Goal: Information Seeking & Learning: Compare options

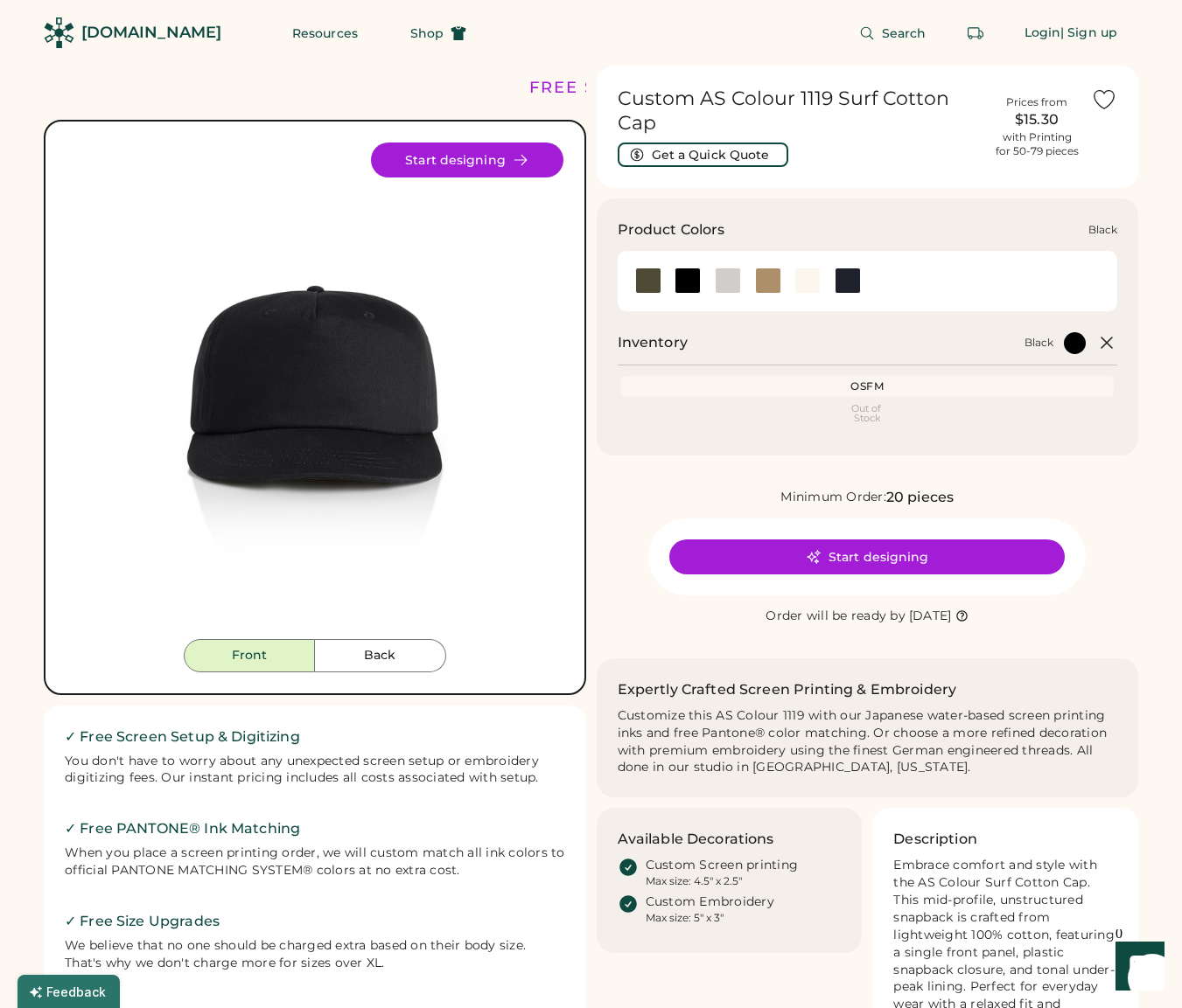
click at [686, 282] on div at bounding box center [687, 281] width 27 height 27
click at [722, 284] on div at bounding box center [728, 281] width 27 height 27
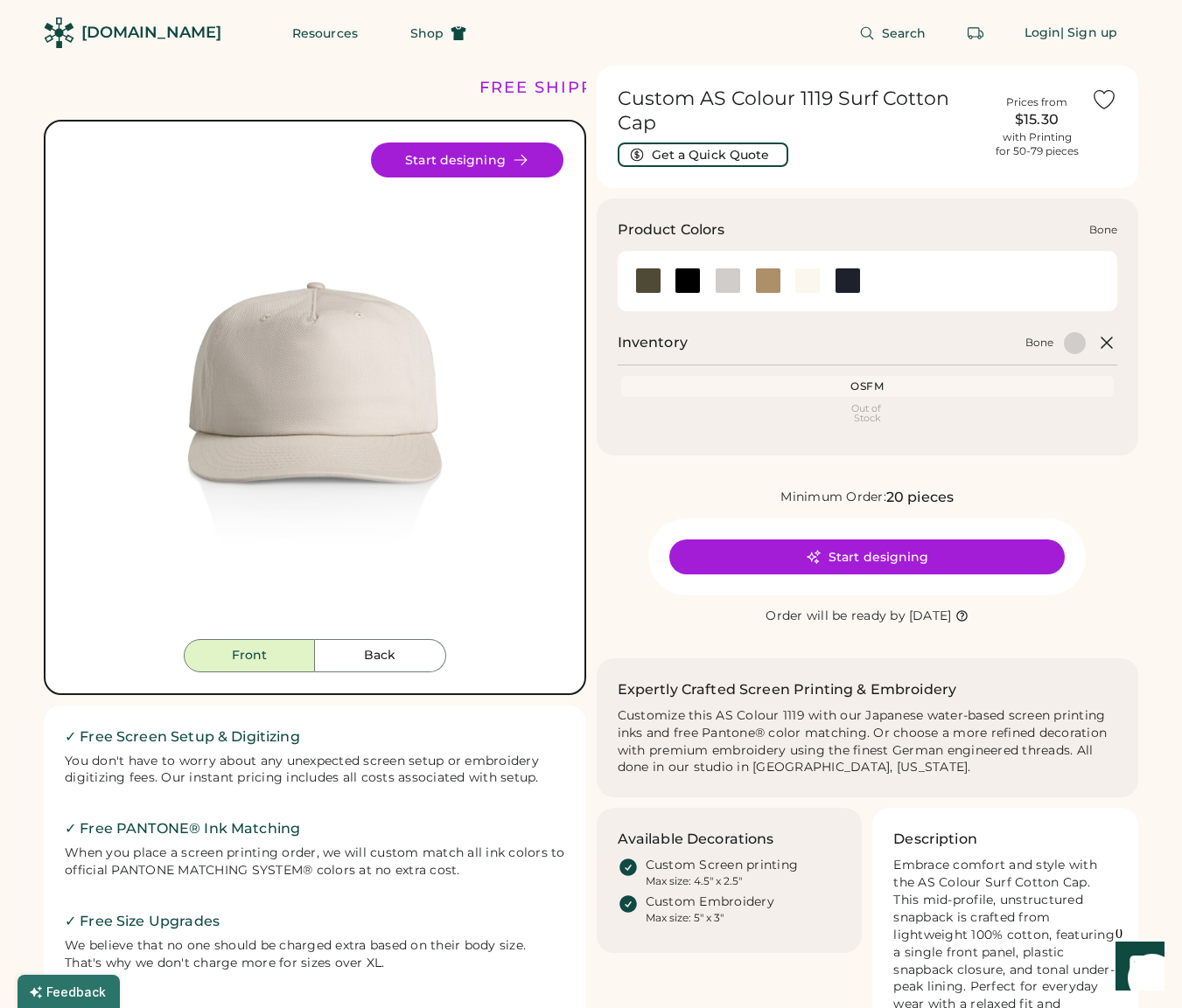
click at [746, 281] on div at bounding box center [728, 281] width 40 height 27
click at [770, 281] on div at bounding box center [768, 281] width 27 height 27
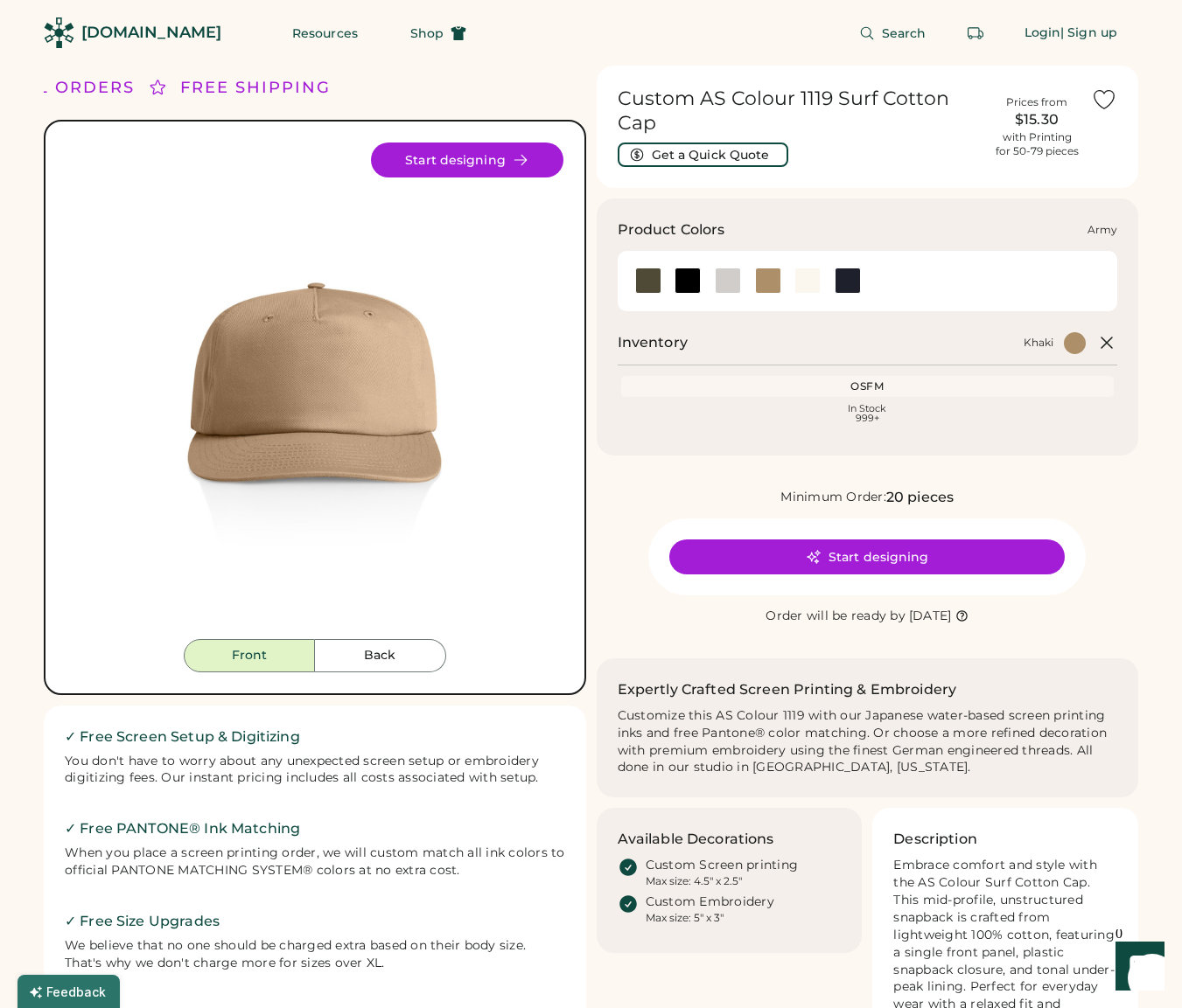
click at [661, 283] on div at bounding box center [648, 281] width 40 height 27
click at [654, 283] on div at bounding box center [648, 281] width 27 height 27
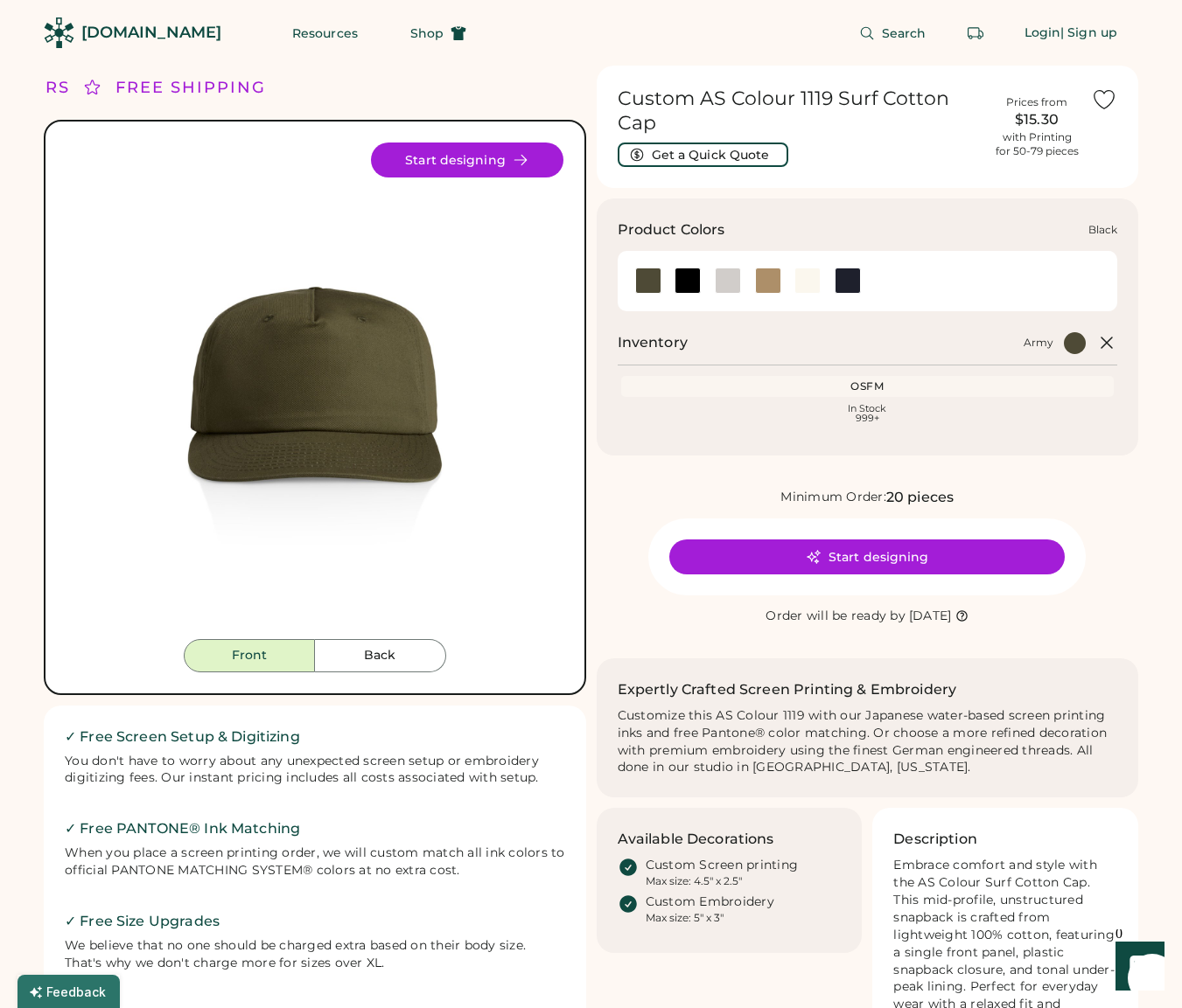
click at [687, 282] on div at bounding box center [687, 281] width 27 height 27
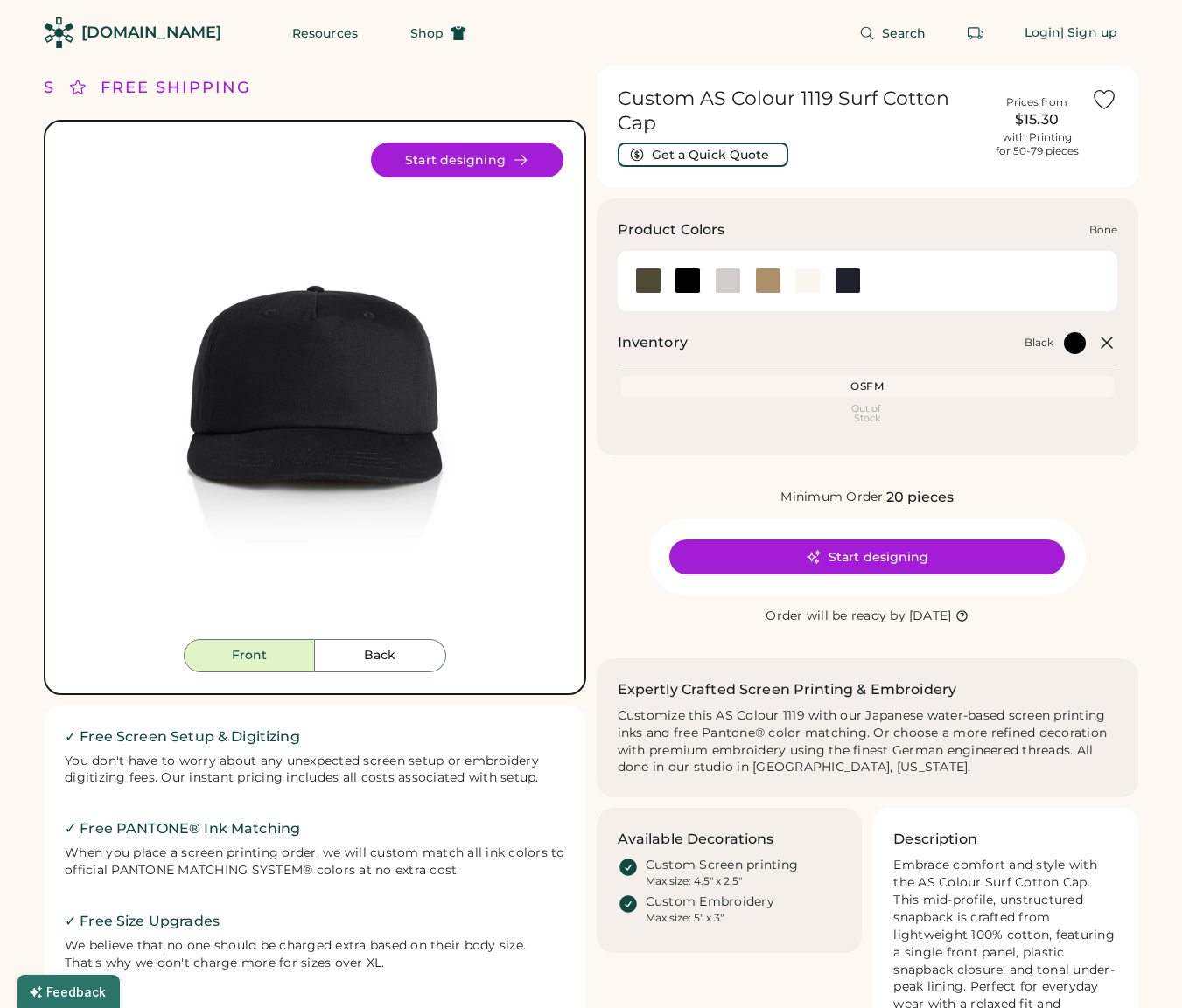
click at [723, 283] on div at bounding box center [728, 281] width 27 height 27
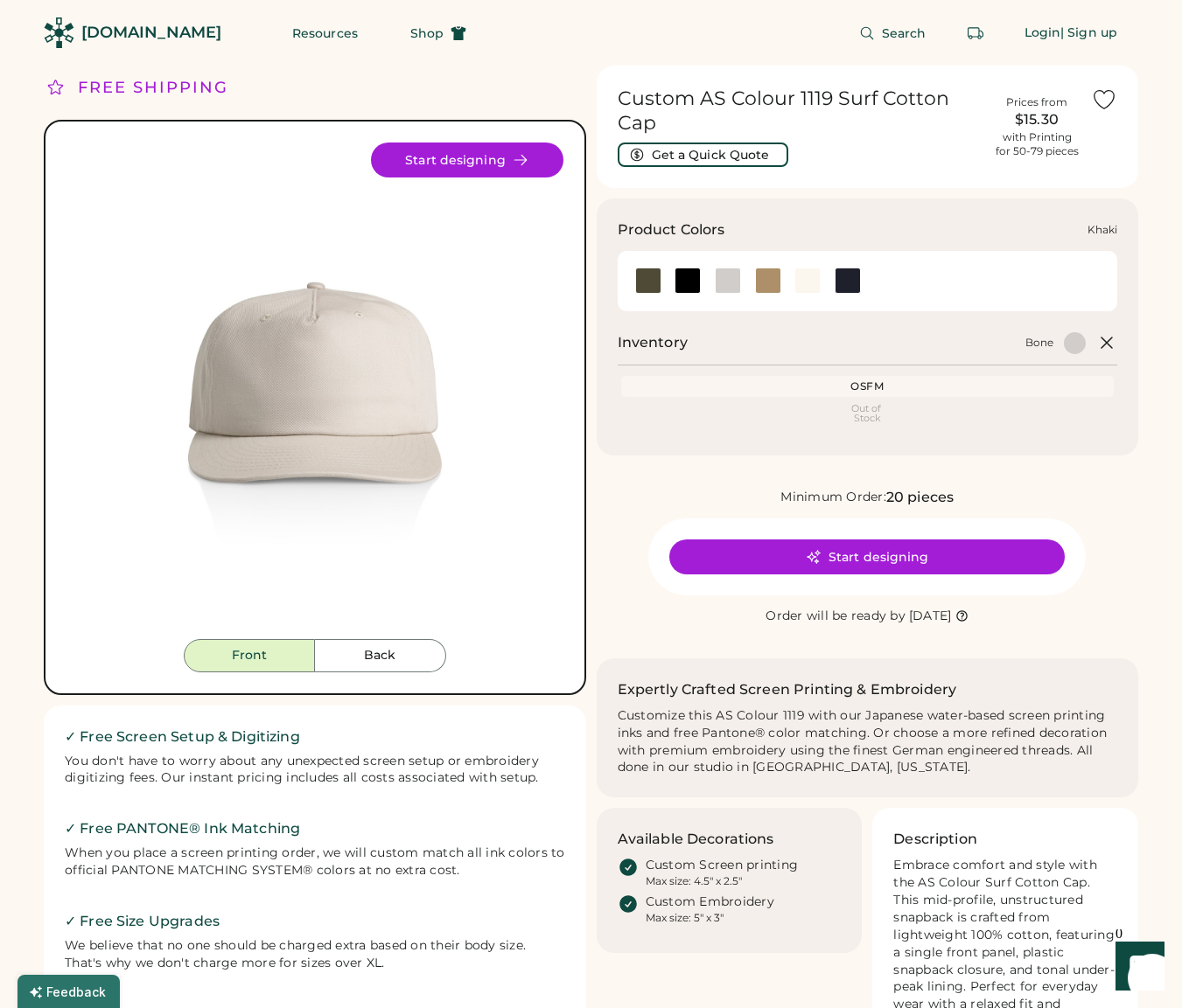
click at [759, 282] on div at bounding box center [768, 281] width 27 height 27
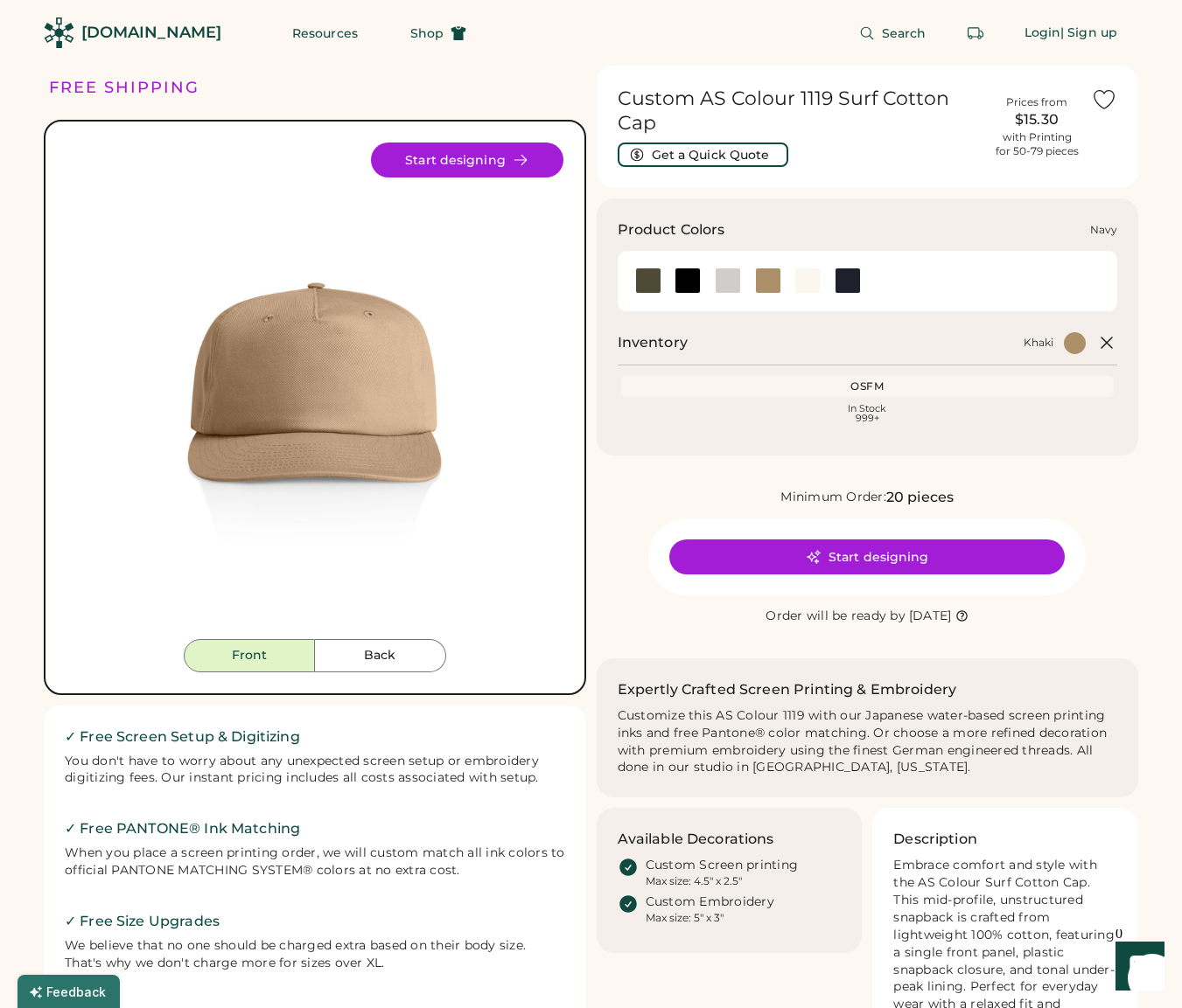
click at [843, 287] on div at bounding box center [848, 281] width 27 height 27
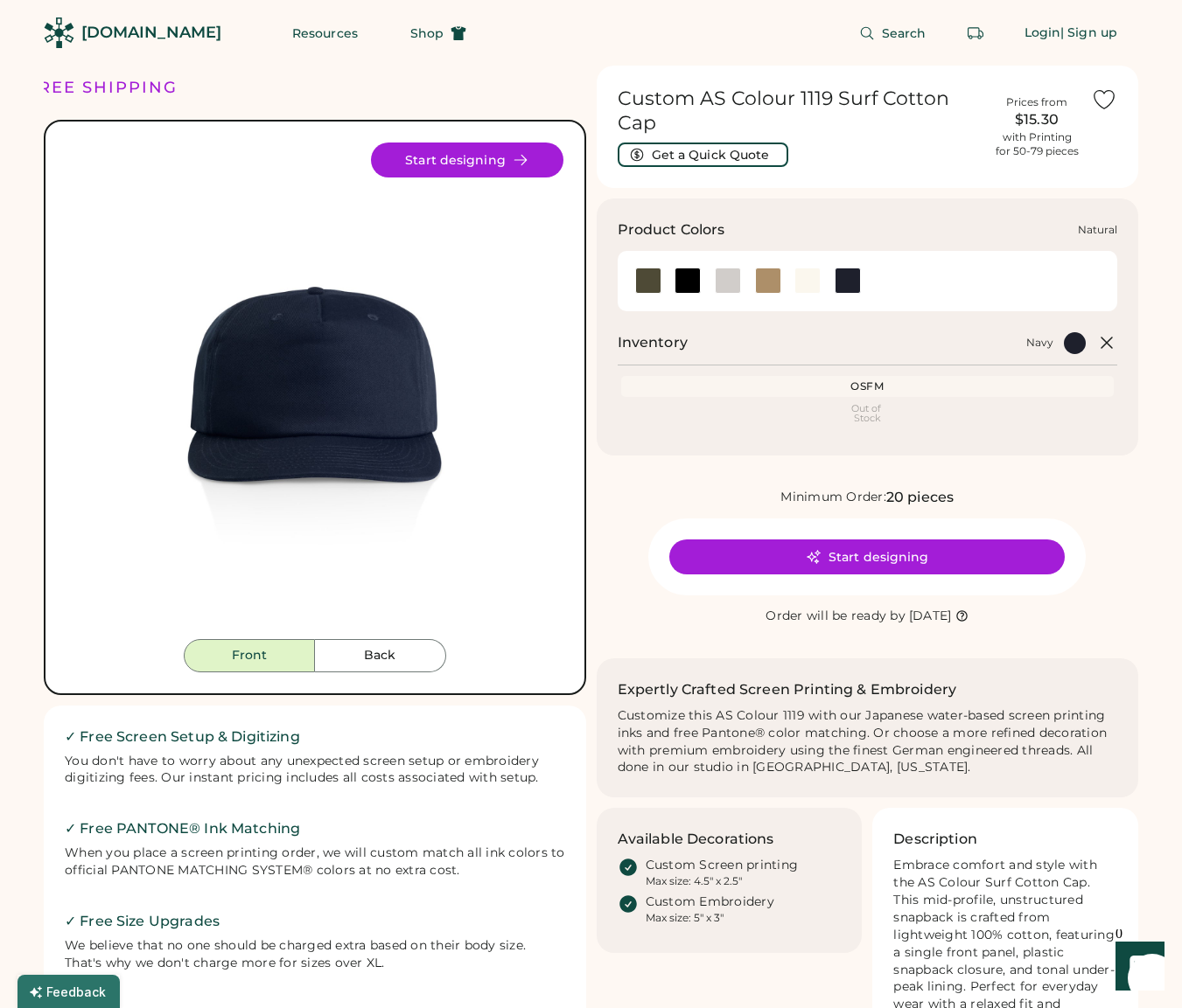
click at [803, 284] on div at bounding box center [807, 281] width 27 height 27
click at [648, 281] on div at bounding box center [648, 281] width 27 height 27
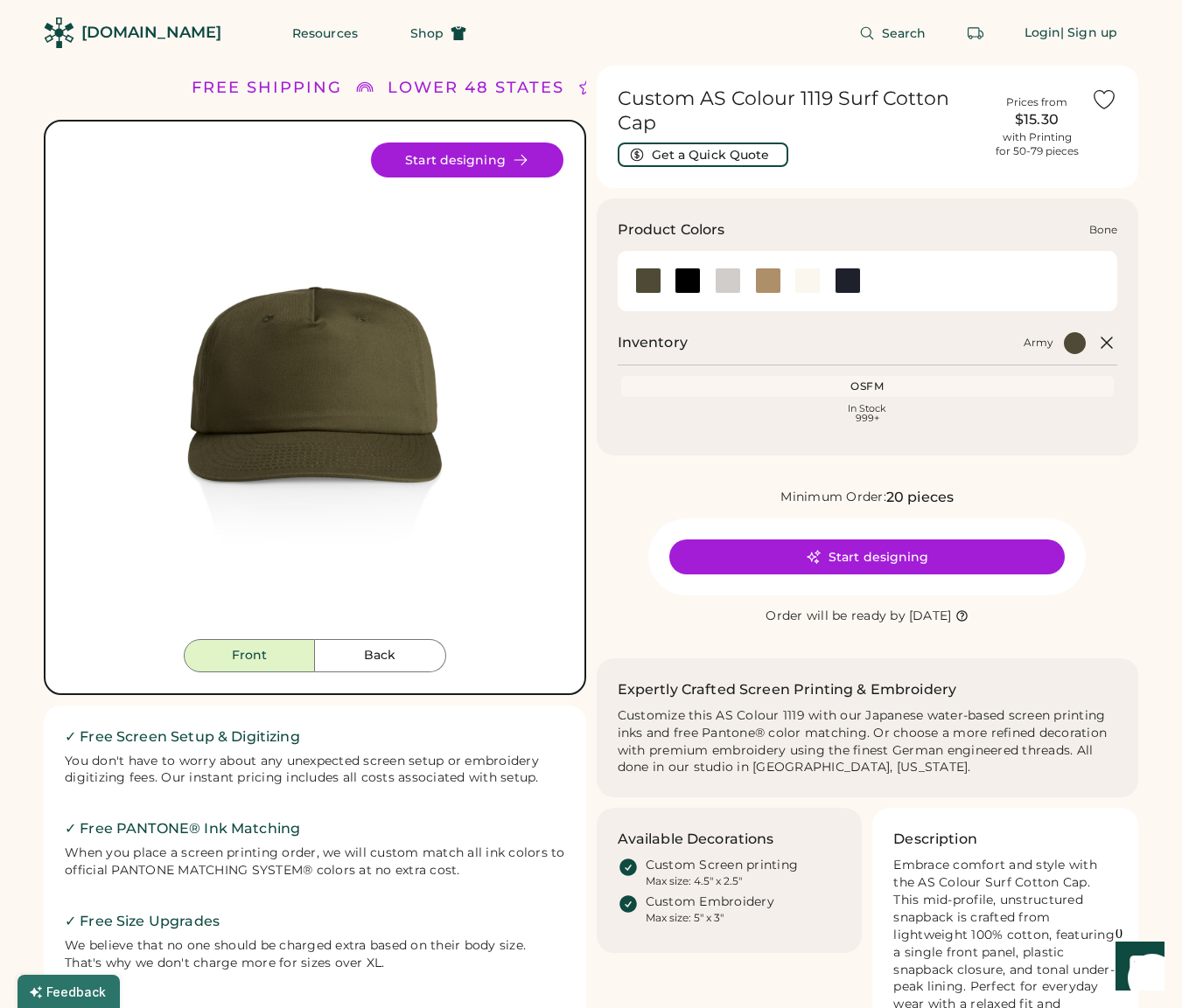
click at [725, 281] on div at bounding box center [728, 281] width 27 height 27
